Goal: Task Accomplishment & Management: Use online tool/utility

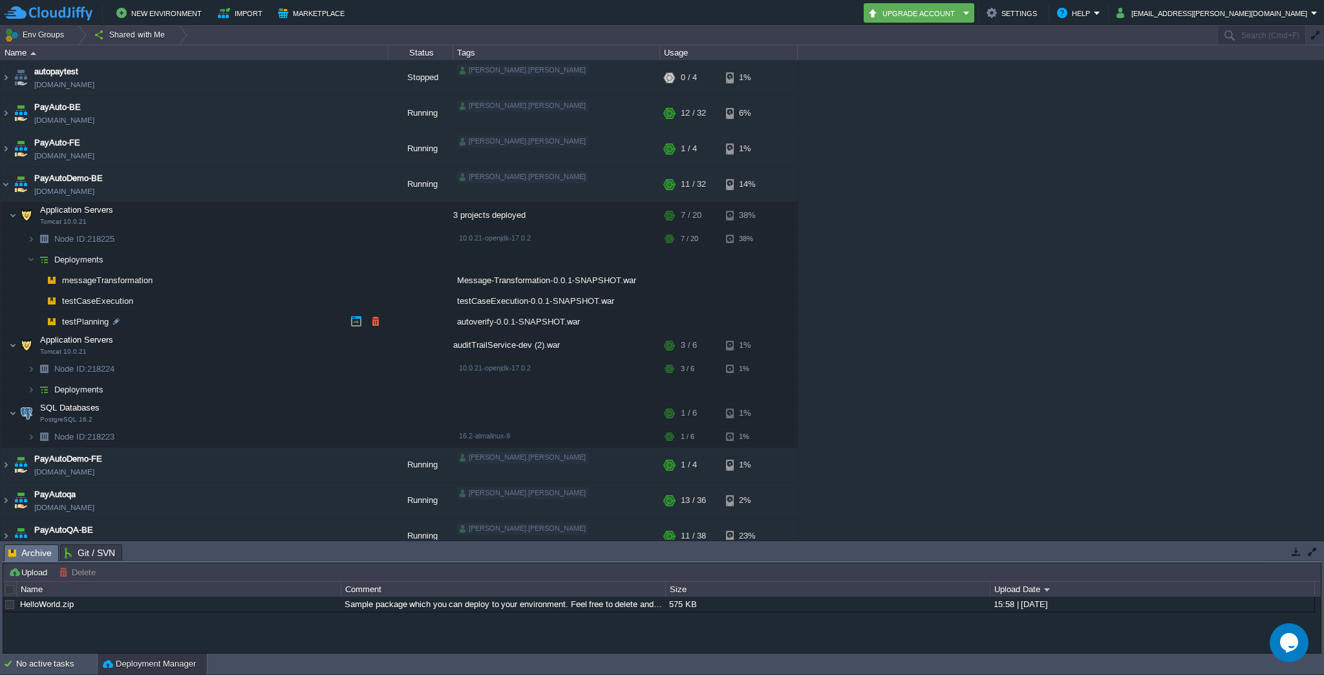
click at [81, 321] on span "testPlanning" at bounding box center [86, 321] width 50 height 11
click at [91, 293] on td "testCaseExecution" at bounding box center [195, 301] width 388 height 21
click at [378, 322] on button "button" at bounding box center [376, 321] width 12 height 12
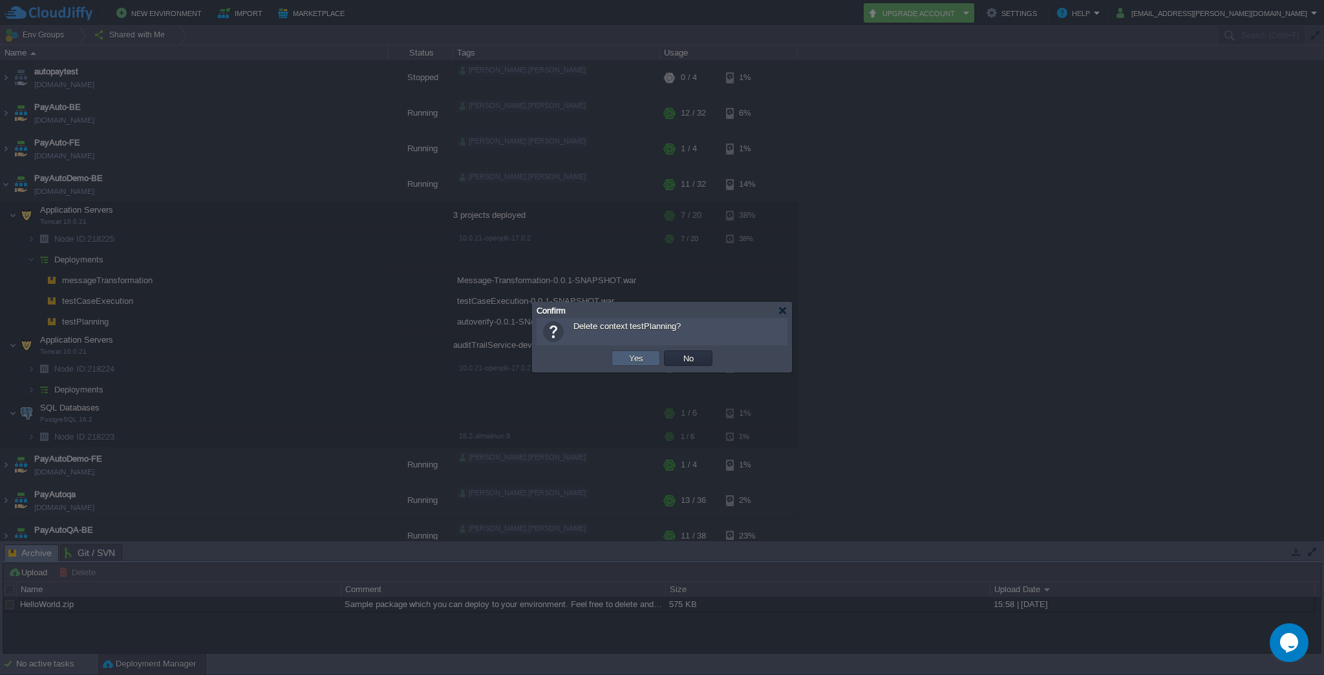
click at [640, 355] on button "Yes" at bounding box center [636, 358] width 22 height 12
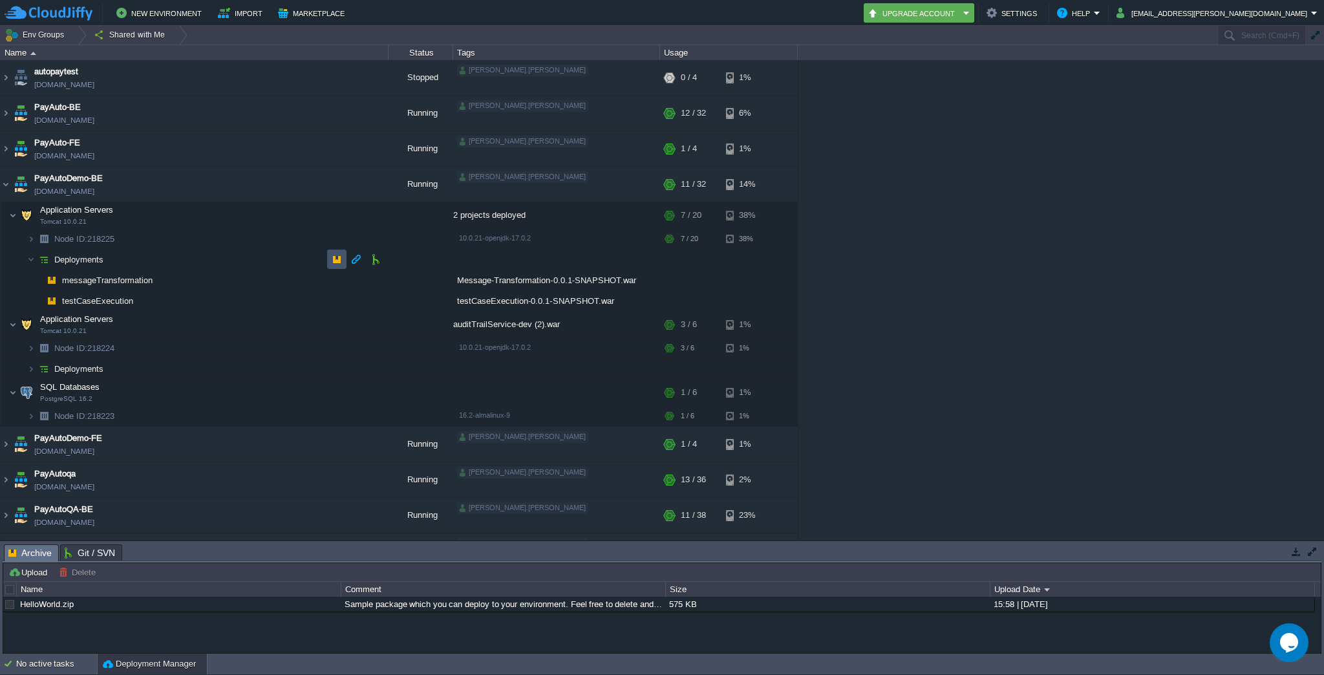
click at [334, 262] on button "button" at bounding box center [337, 259] width 12 height 12
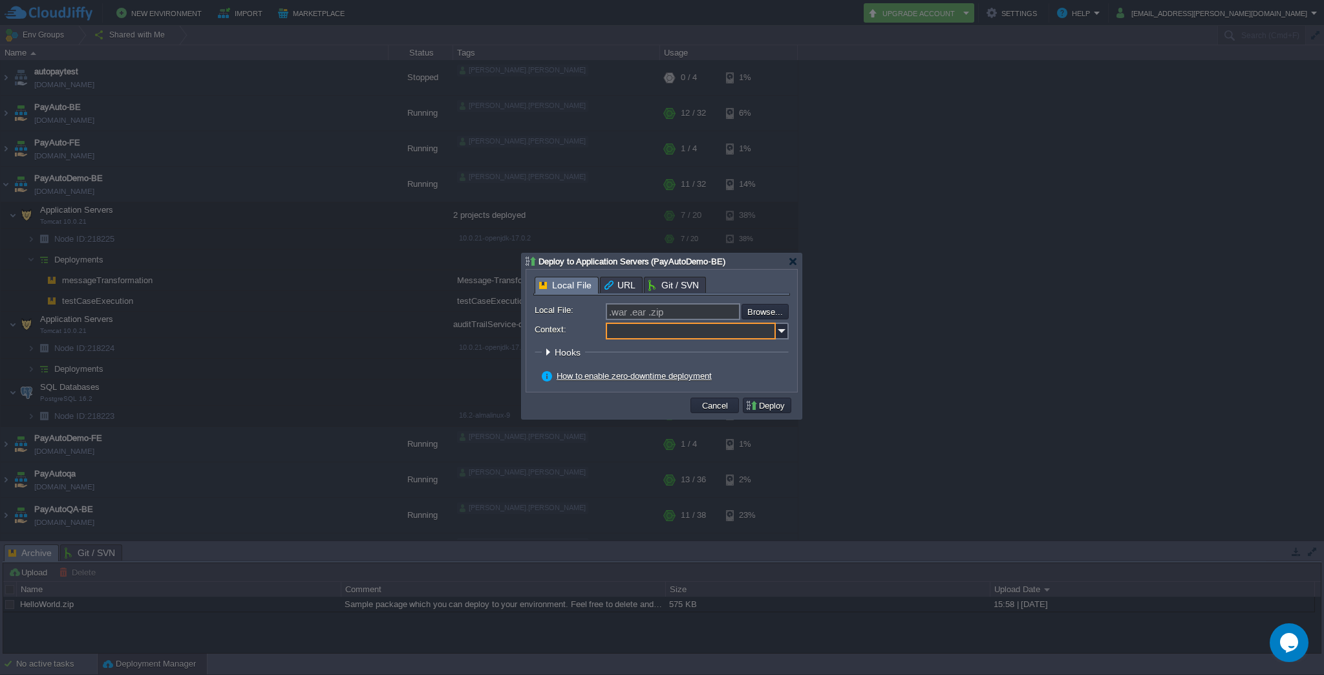
click at [641, 339] on input "Context:" at bounding box center [691, 331] width 170 height 17
paste input "testPlanning"
type input "testPlanning"
click at [764, 312] on input "file" at bounding box center [707, 312] width 164 height 16
type input "C:\fakepath\autoverify-0.0.1-SNAPSHOT.war"
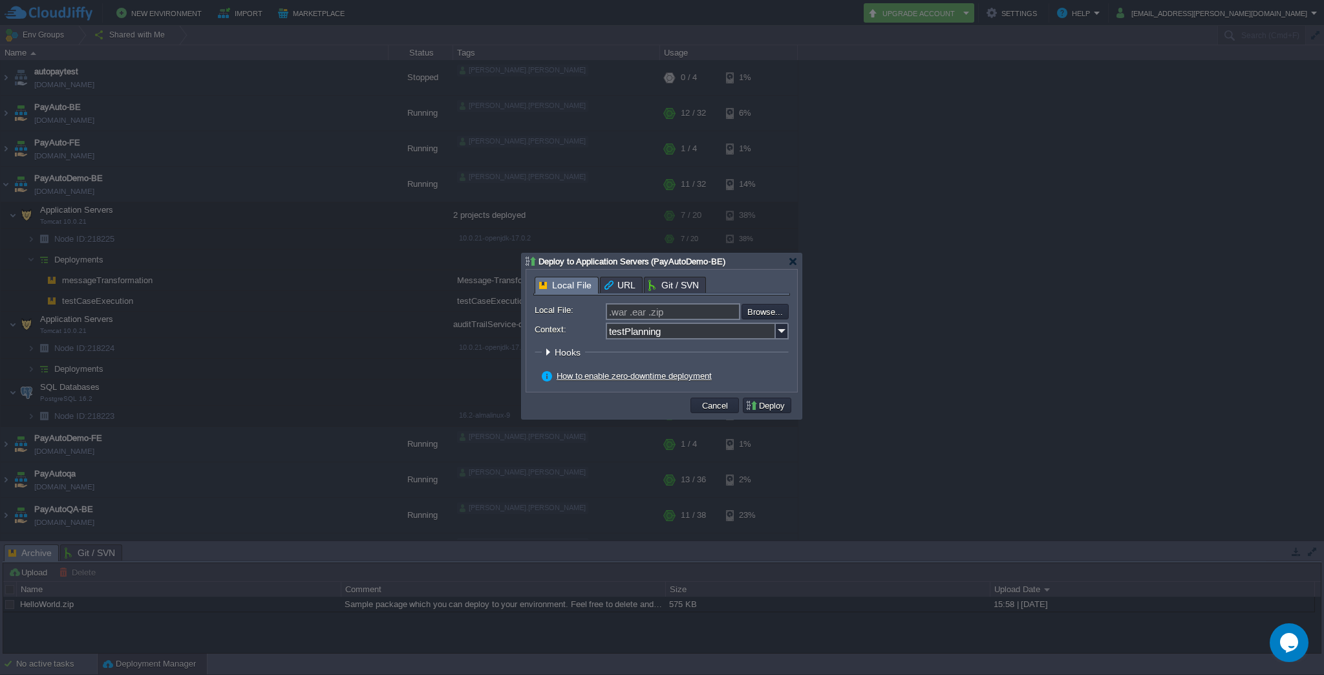
type input "autoverify-0.0.1-SNAPSHOT.war"
click at [763, 410] on button "Deploy" at bounding box center [766, 405] width 43 height 12
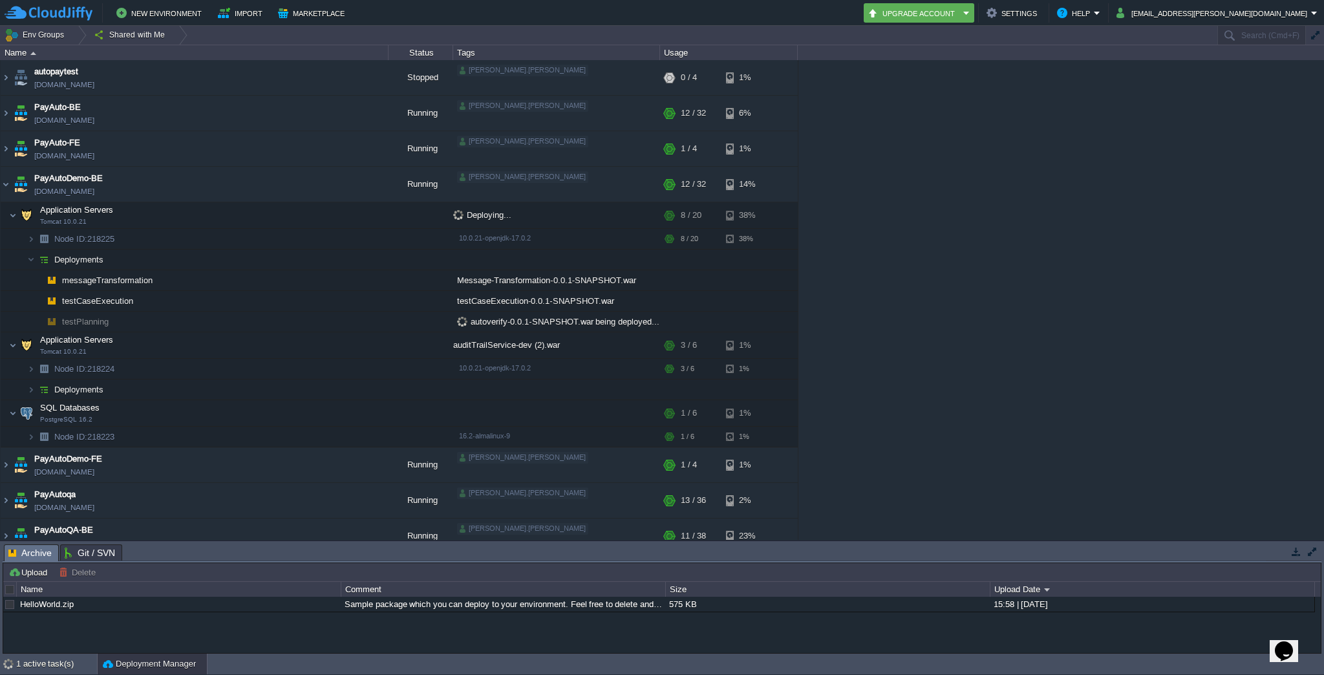
click at [92, 324] on span "testPlanning" at bounding box center [86, 321] width 50 height 11
click at [4, 185] on img at bounding box center [6, 184] width 10 height 35
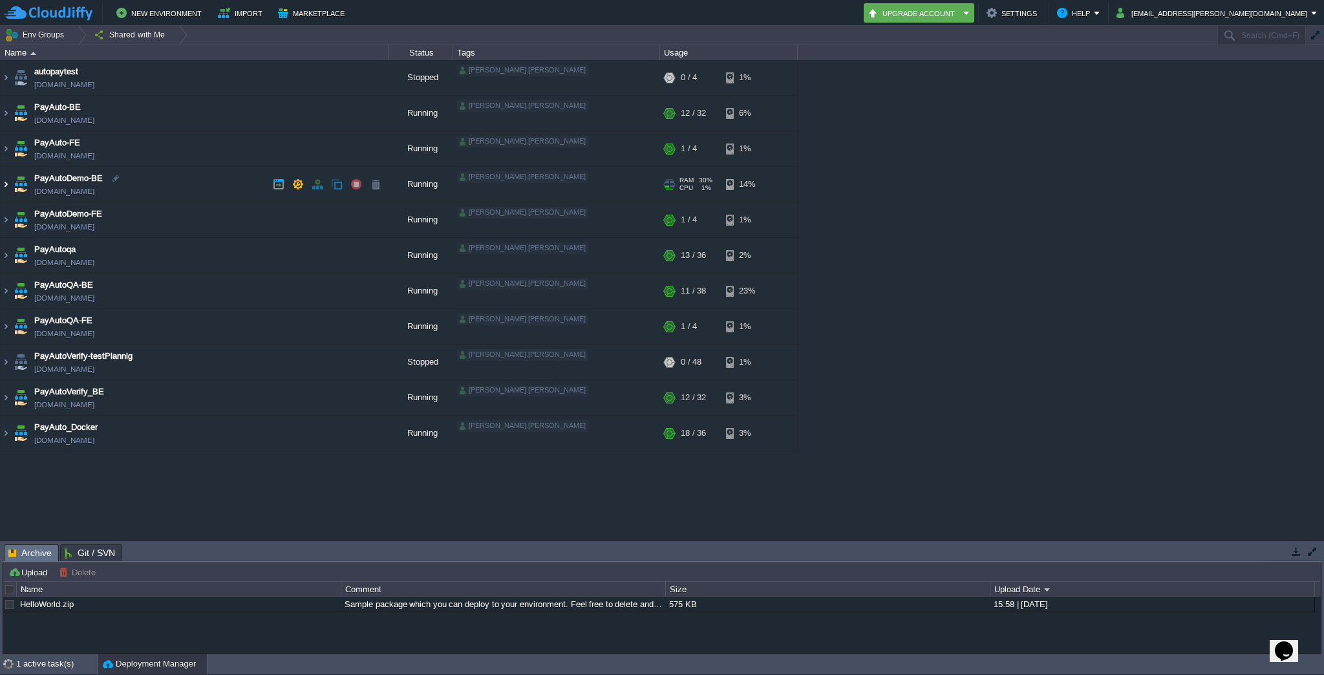
click at [7, 182] on img at bounding box center [6, 184] width 10 height 35
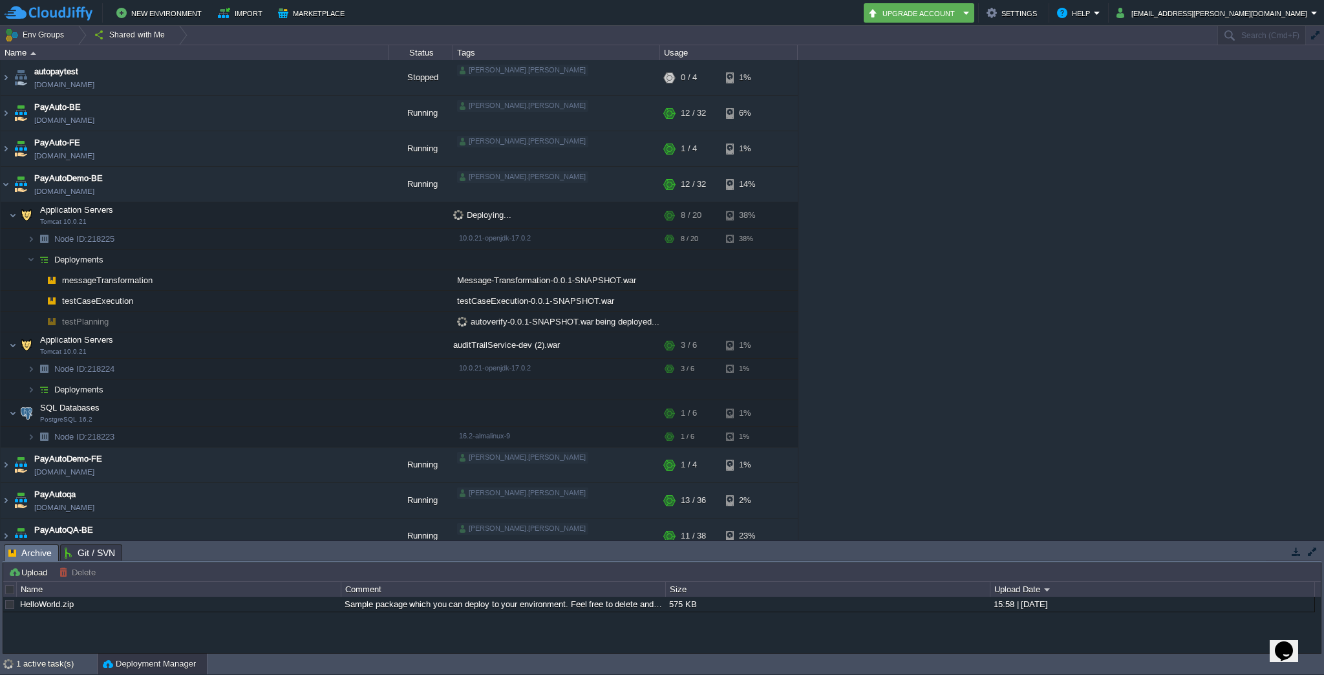
click at [414, 319] on td at bounding box center [420, 322] width 65 height 21
click at [82, 321] on span "testPlanning" at bounding box center [86, 321] width 50 height 11
